Goal: Task Accomplishment & Management: Manage account settings

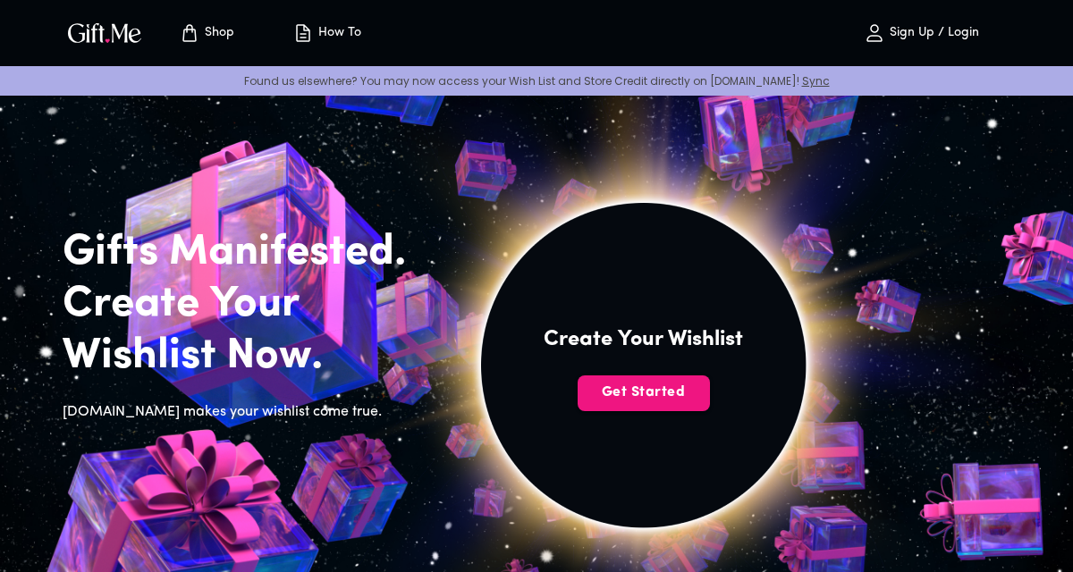
click at [664, 420] on img at bounding box center [643, 365] width 804 height 804
click at [580, 388] on span "Get Started" at bounding box center [644, 393] width 132 height 20
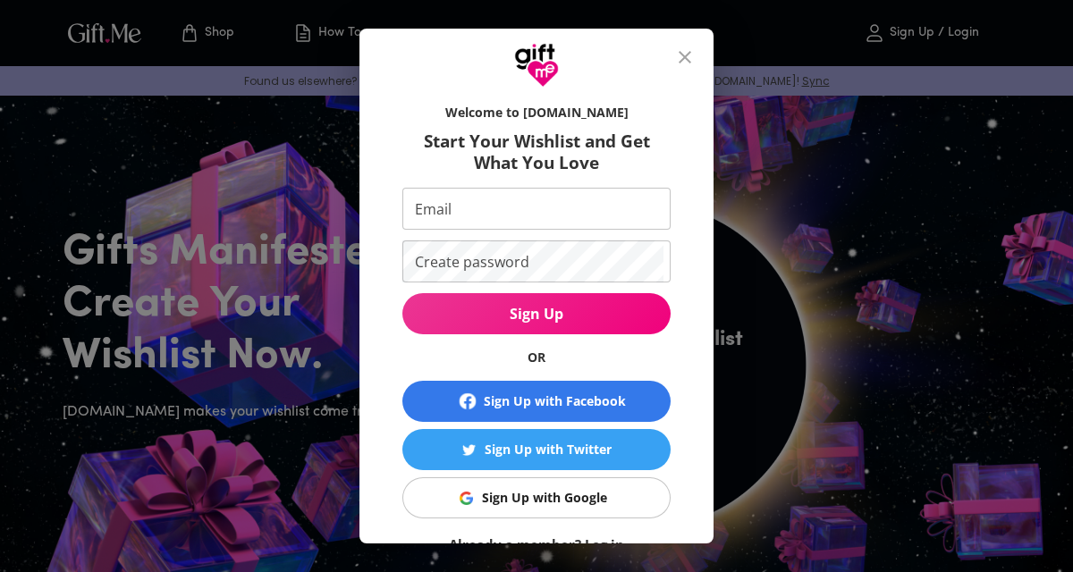
click at [689, 65] on icon "close" at bounding box center [684, 57] width 21 height 21
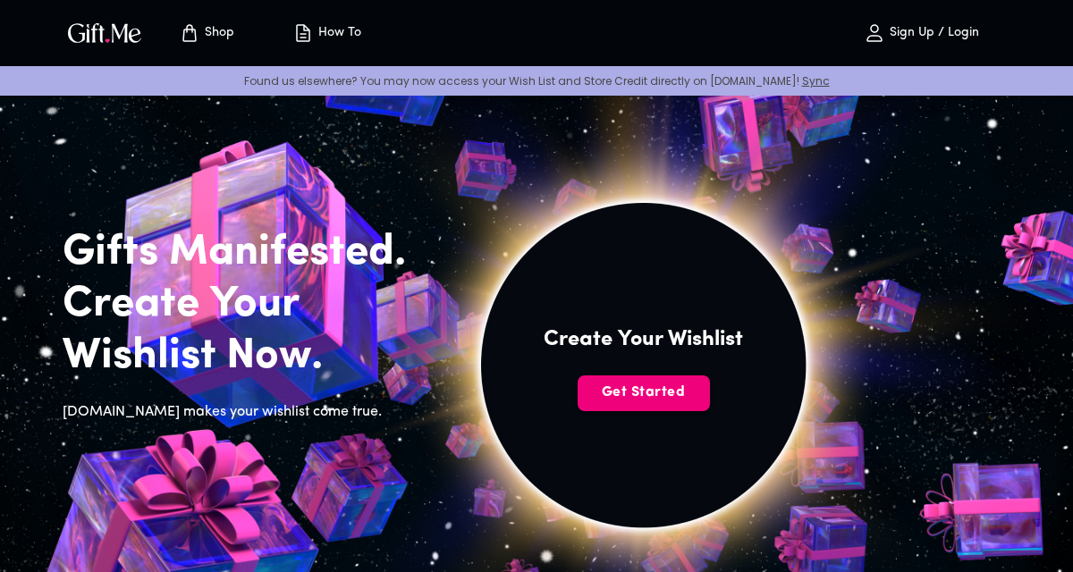
click at [655, 376] on button "Get Started" at bounding box center [644, 394] width 132 height 36
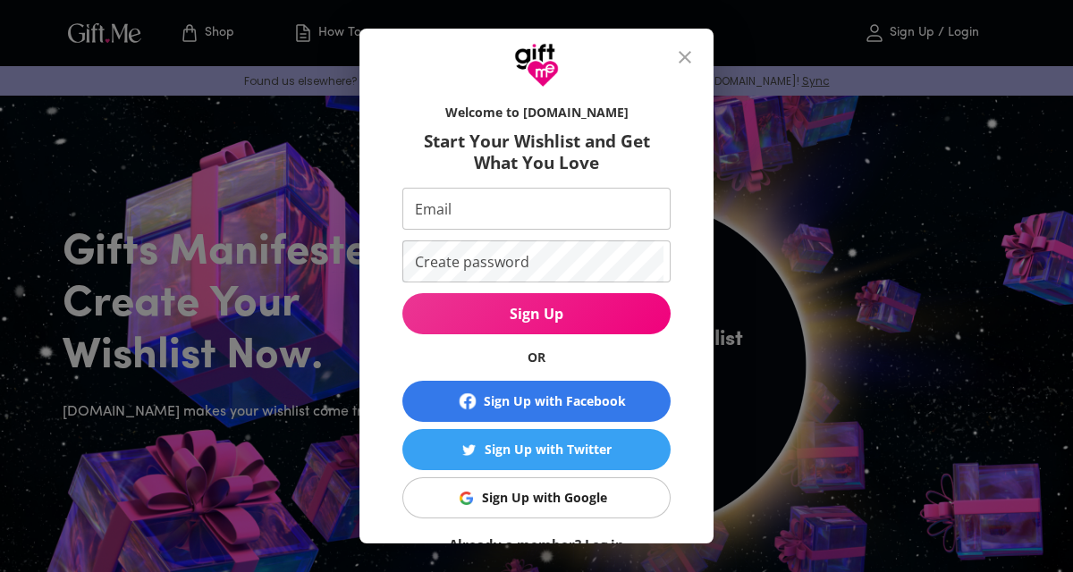
click at [583, 490] on div "Sign Up with Google" at bounding box center [544, 498] width 125 height 20
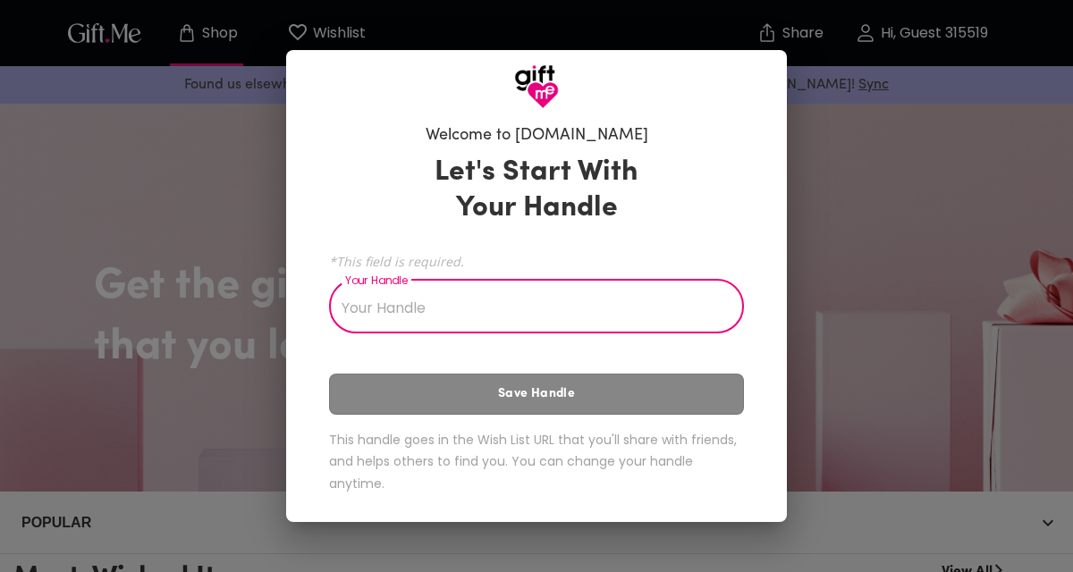
click at [663, 317] on input "Your Handle" at bounding box center [526, 308] width 395 height 50
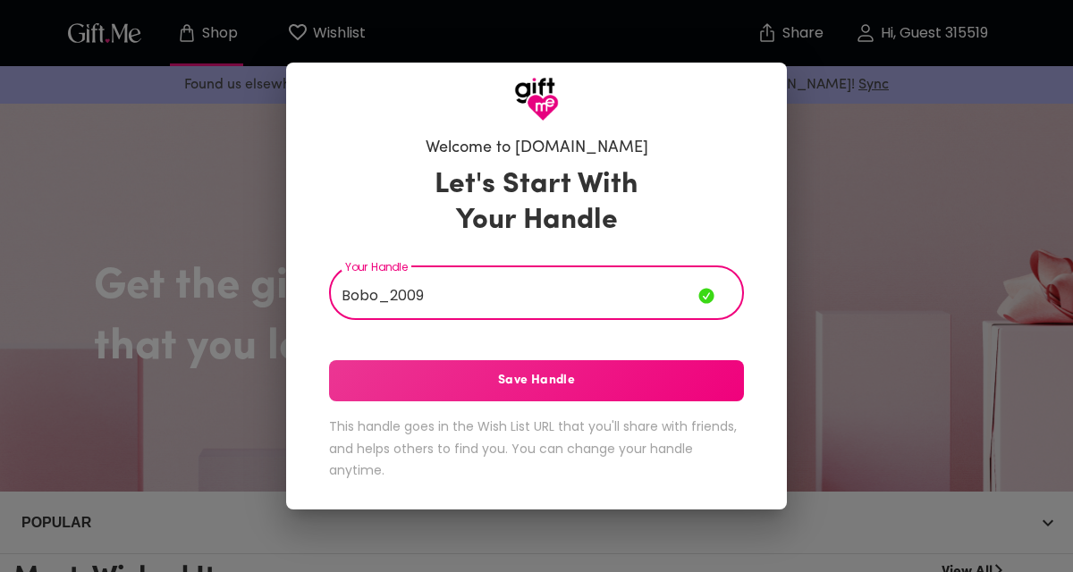
type input "Bobo_2009"
click at [685, 391] on button "Save Handle" at bounding box center [536, 380] width 415 height 41
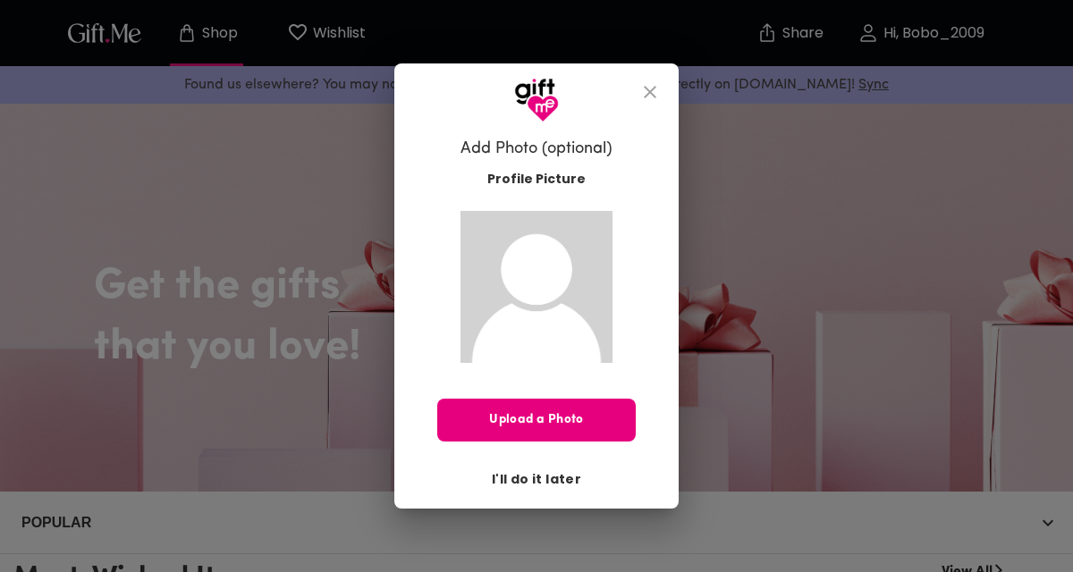
click at [545, 483] on span "I'll do it later" at bounding box center [536, 479] width 89 height 20
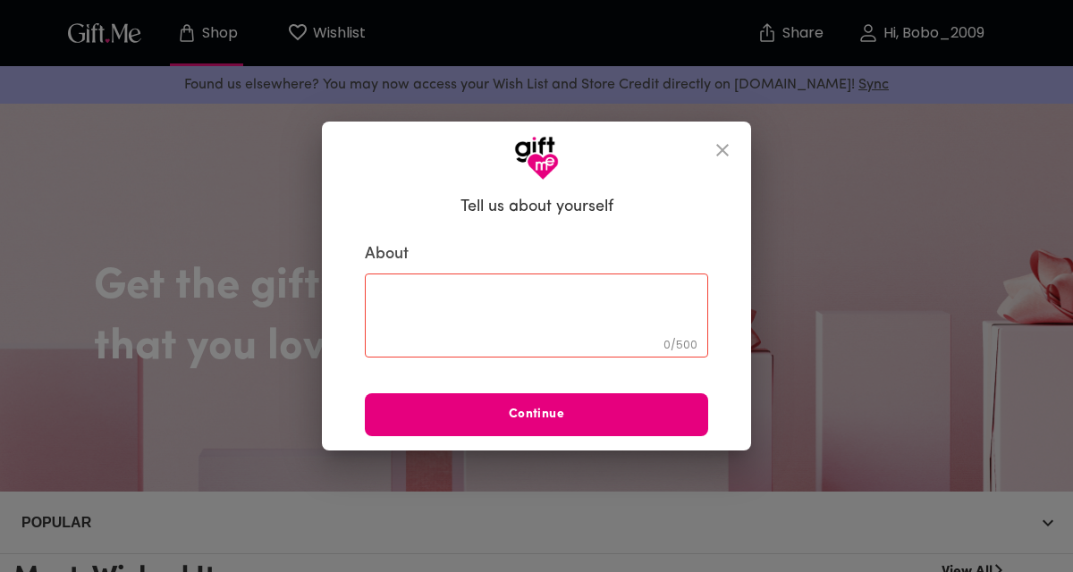
click at [731, 159] on icon "close" at bounding box center [722, 150] width 21 height 21
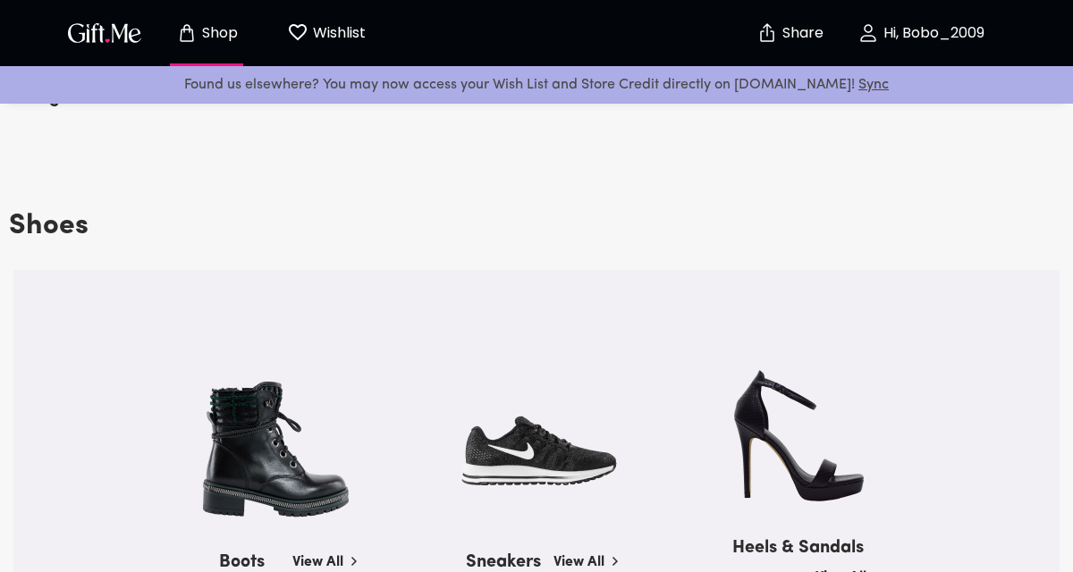
scroll to position [1887, 0]
